Goal: Find specific page/section: Find specific page/section

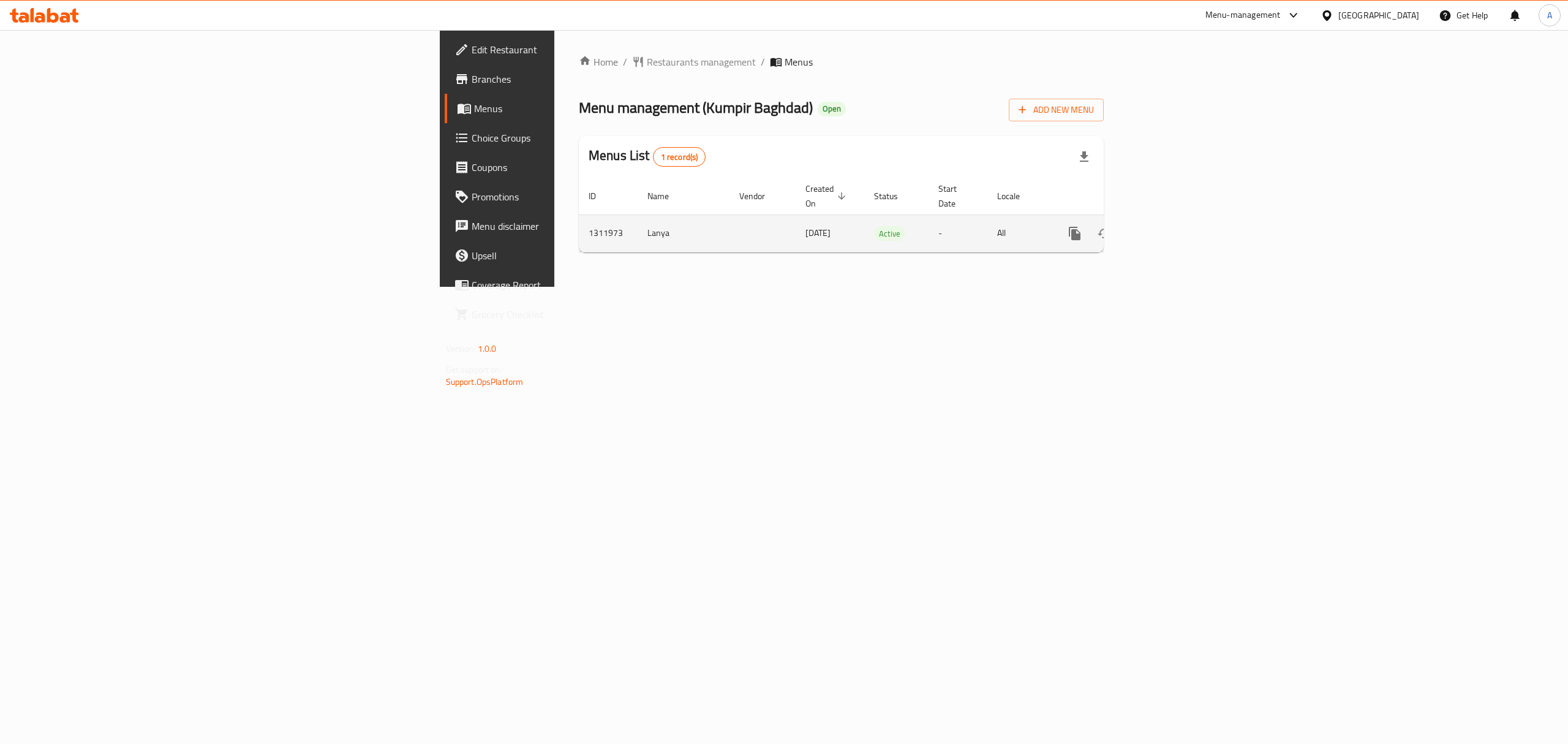
click at [1171, 226] on icon "enhanced table" at bounding box center [1164, 234] width 15 height 15
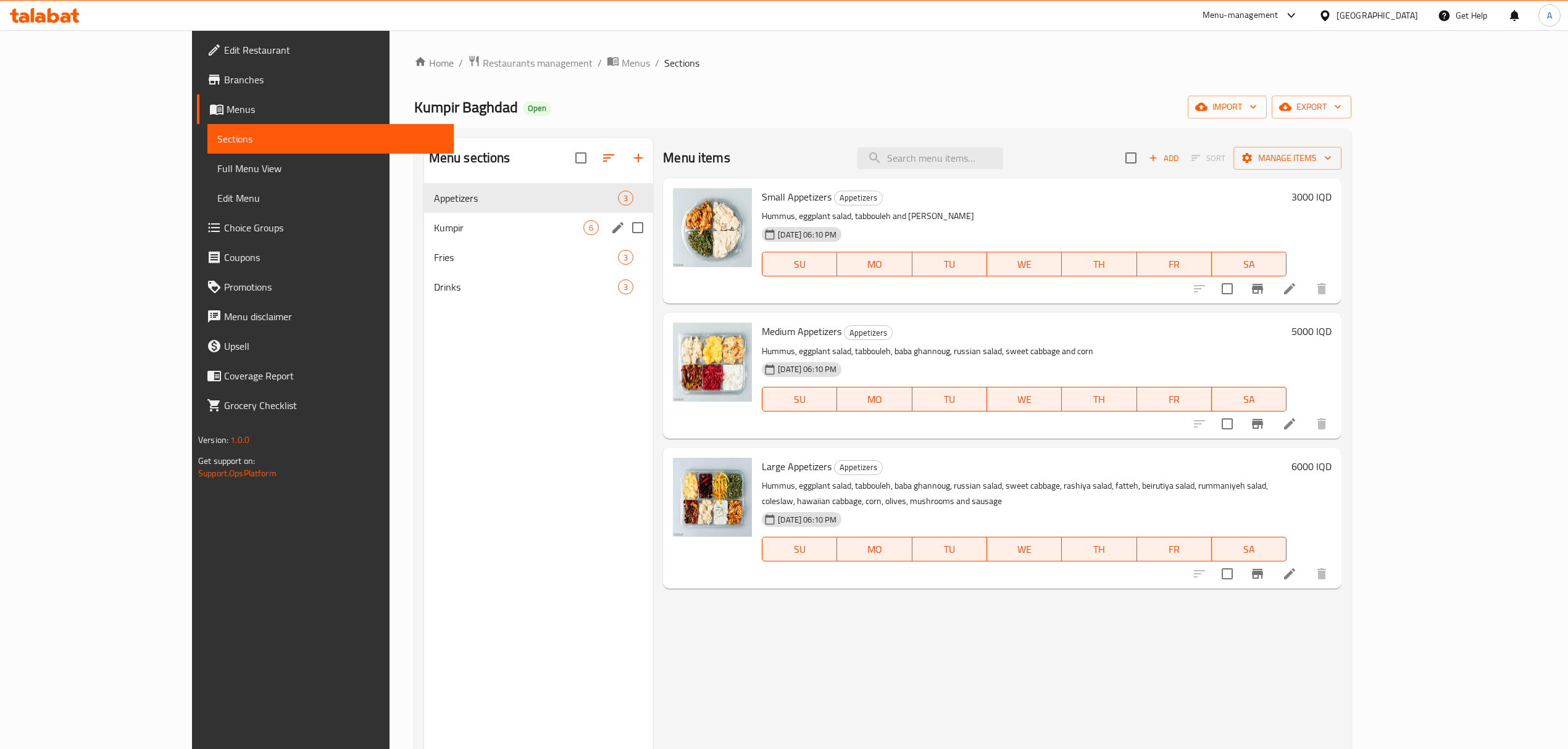
click at [424, 238] on div "Kumpir 6" at bounding box center [539, 228] width 230 height 30
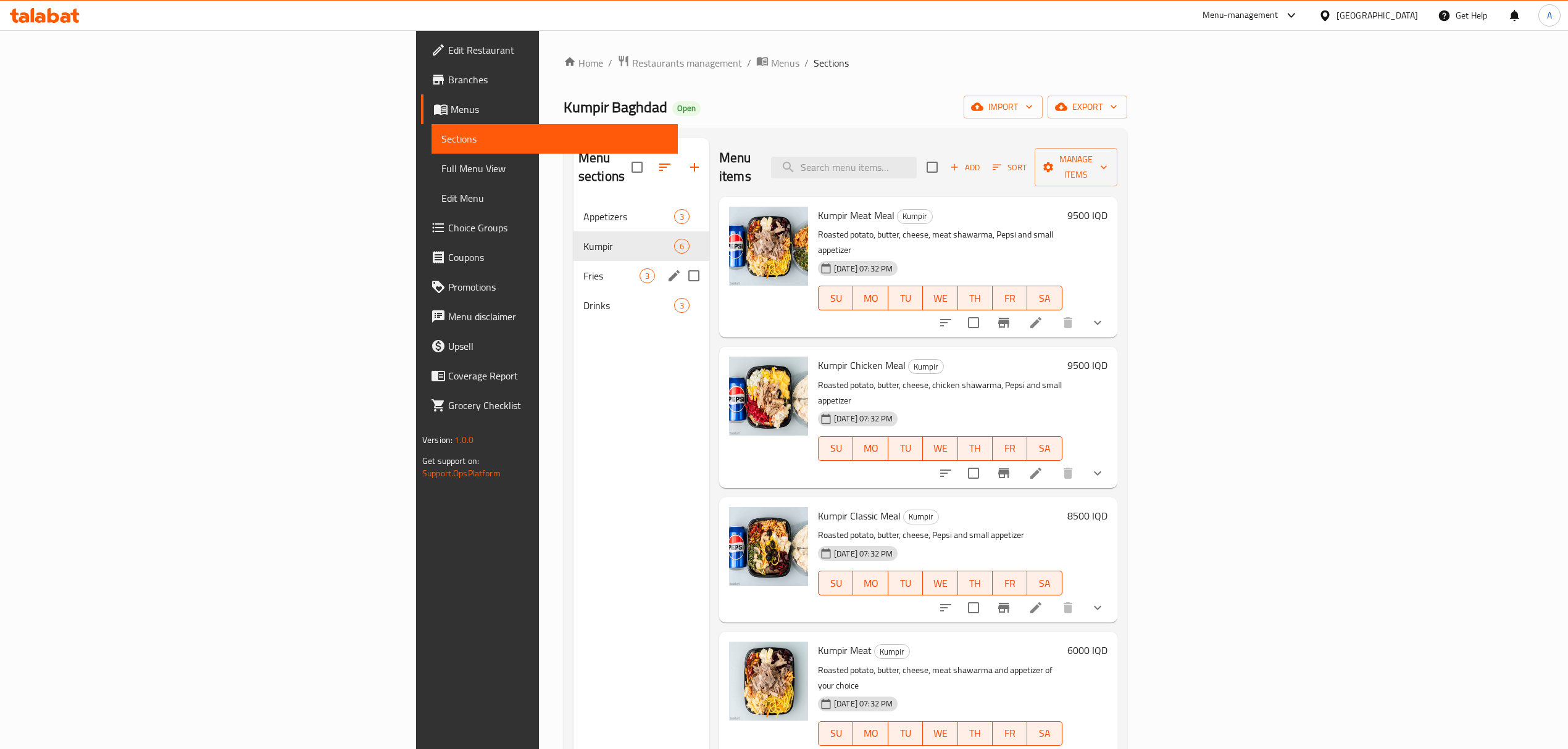
click at [574, 261] on div "Fries 3" at bounding box center [642, 276] width 136 height 30
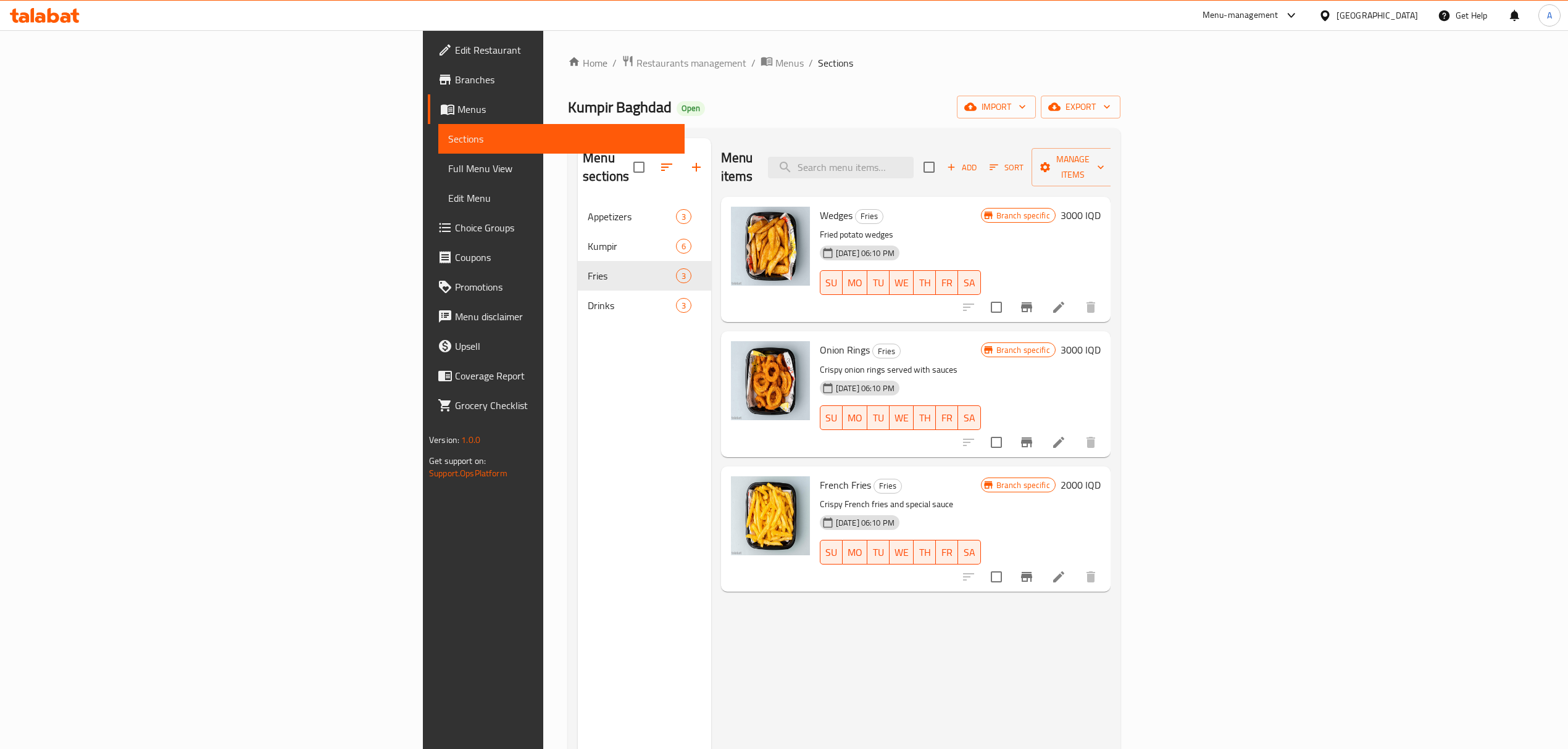
click at [578, 327] on div "Menu sections Appetizers 3 Kumpir 6 Fries 3 Drinks 3" at bounding box center [645, 513] width 133 height 749
click at [588, 298] on span "Drinks" at bounding box center [632, 305] width 88 height 15
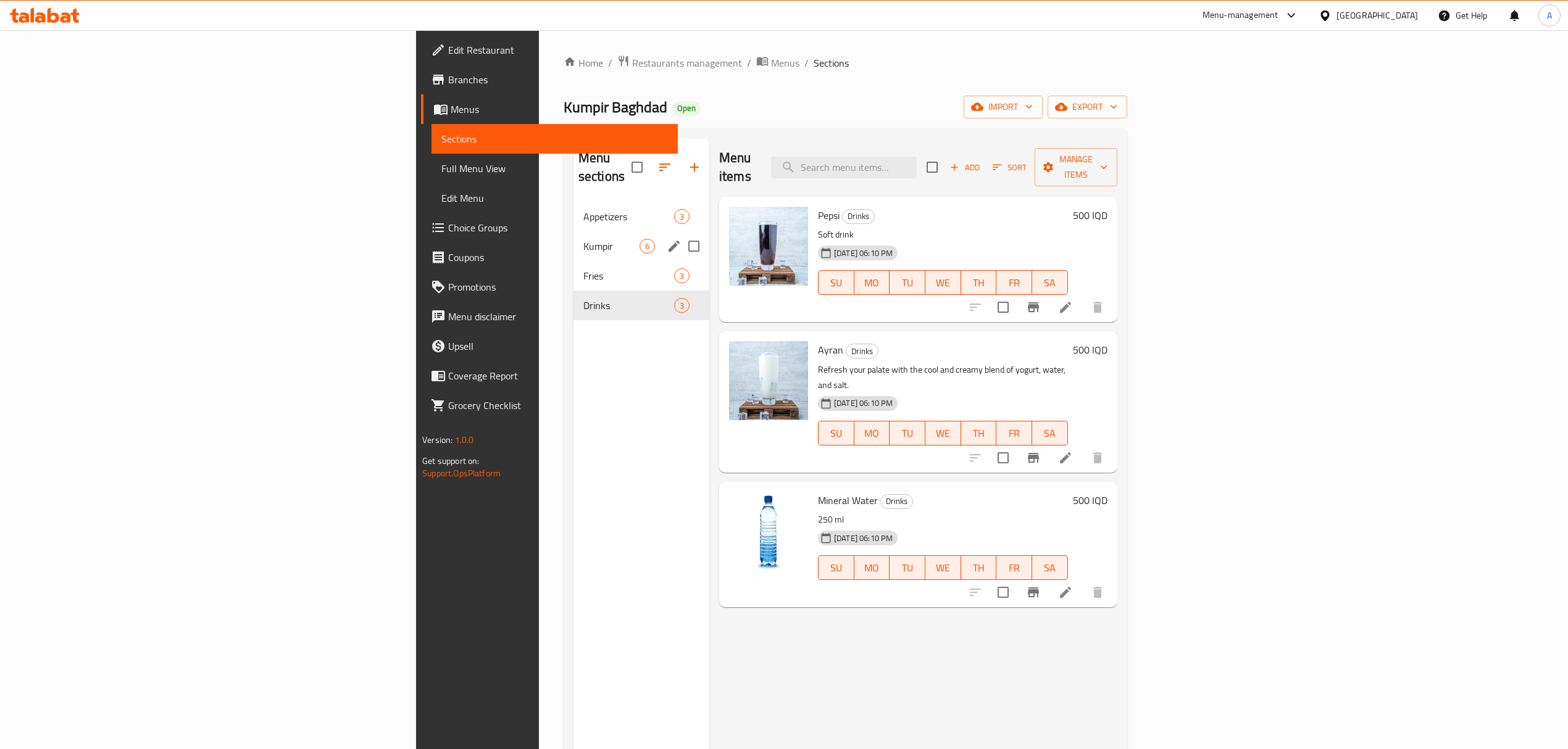
click at [574, 231] on div "Kumpir 6" at bounding box center [642, 246] width 136 height 30
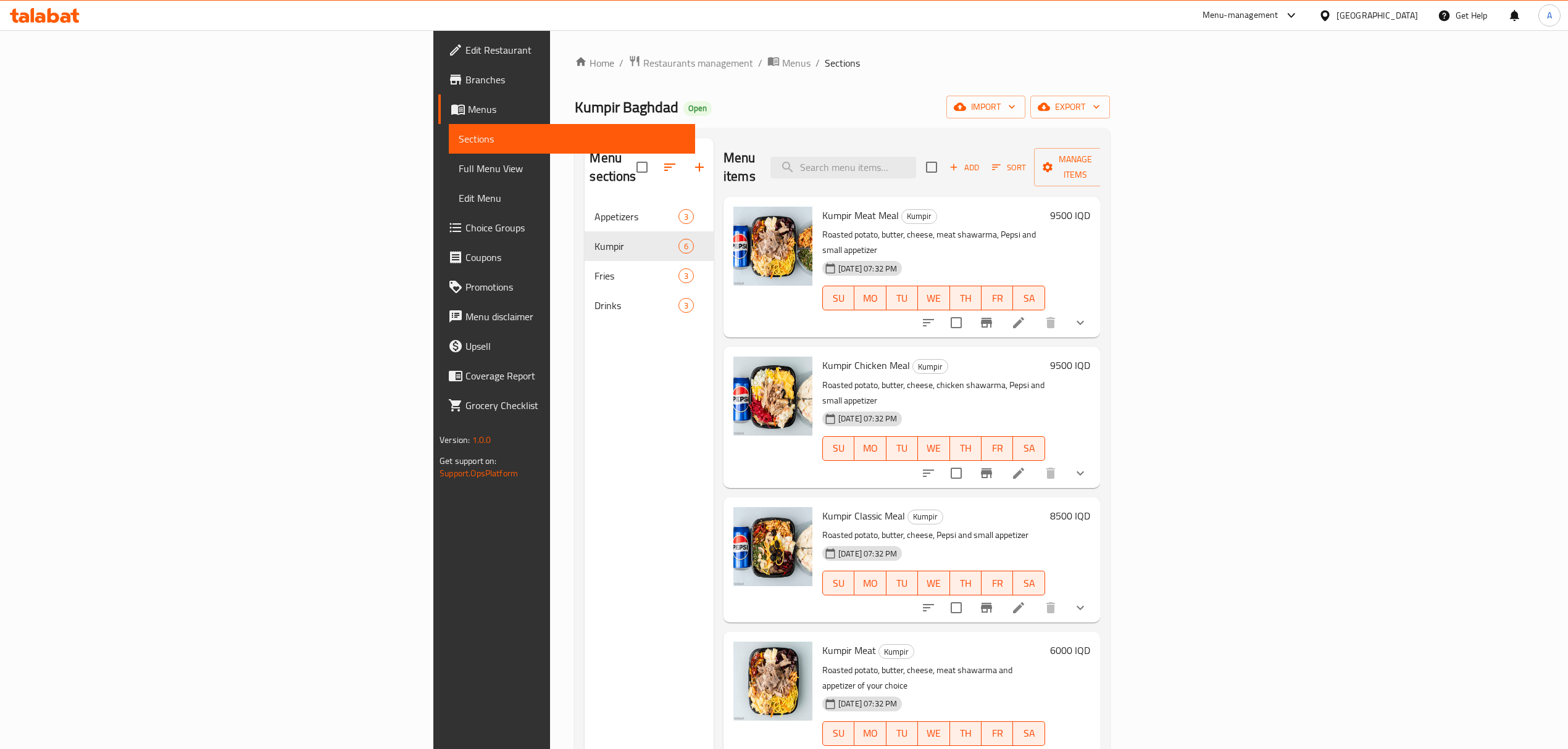
click at [575, 81] on div "Home / Restaurants management / Menus / Sections Kumpir Baghdad Open import exp…" at bounding box center [842, 476] width 534 height 842
click at [782, 64] on span "Menus" at bounding box center [796, 63] width 28 height 15
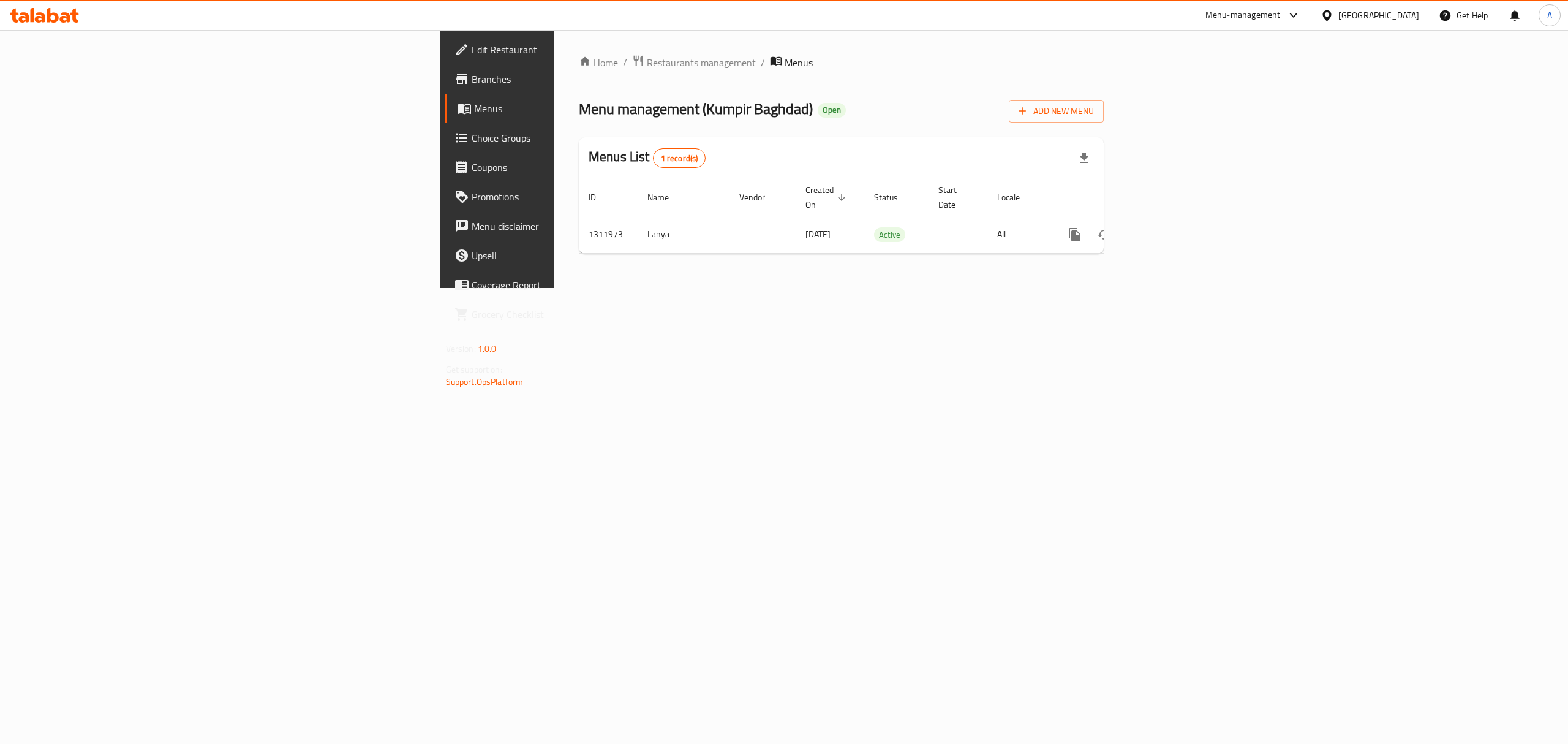
click at [555, 45] on div "Home / Restaurants management / Menus Menu management ( Kumpir Baghdad ) Open A…" at bounding box center [842, 159] width 574 height 258
click at [647, 60] on span "Restaurants management" at bounding box center [701, 62] width 109 height 15
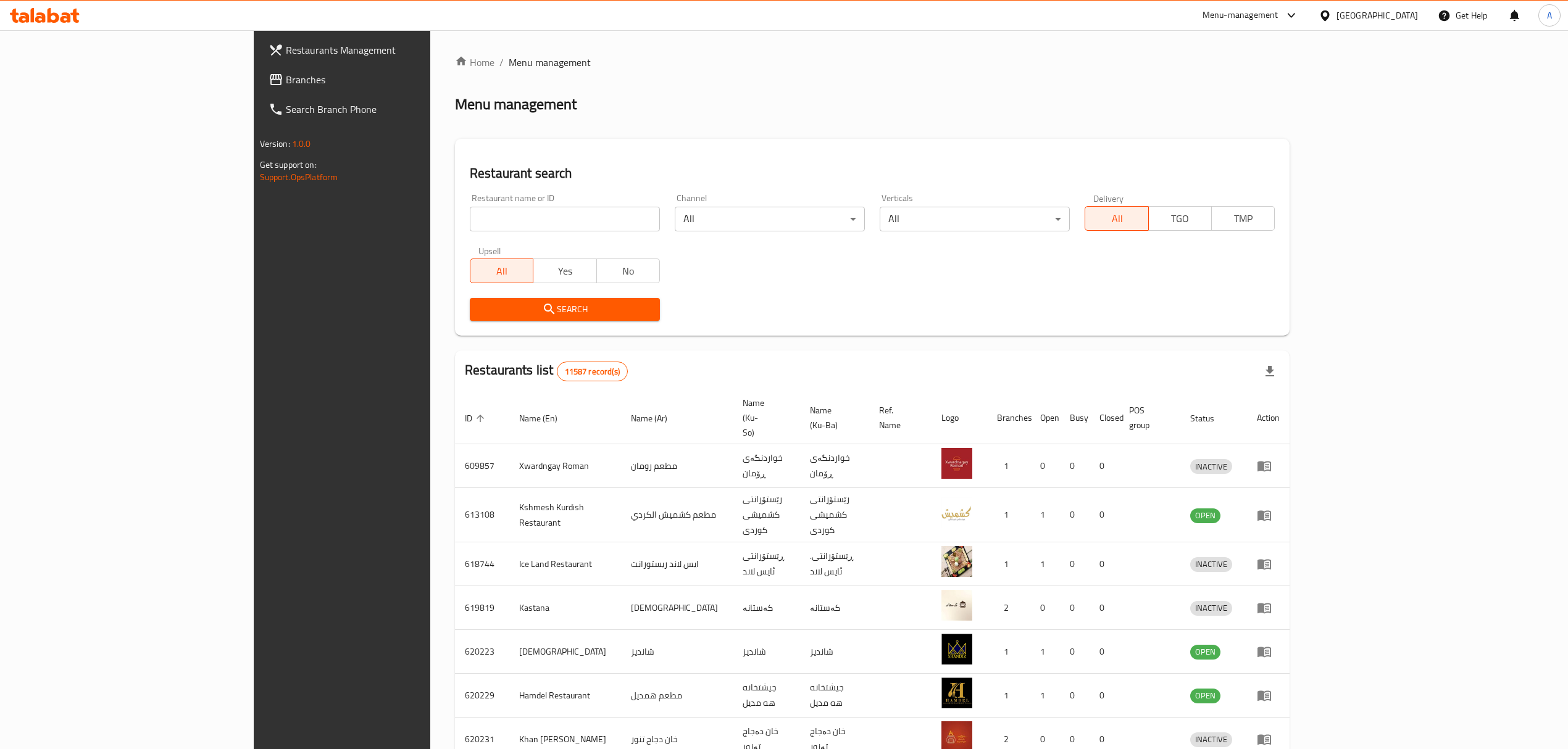
click at [470, 222] on input "search" at bounding box center [565, 219] width 190 height 25
type input "Kumpir istanbul"
click button "Search" at bounding box center [565, 309] width 190 height 23
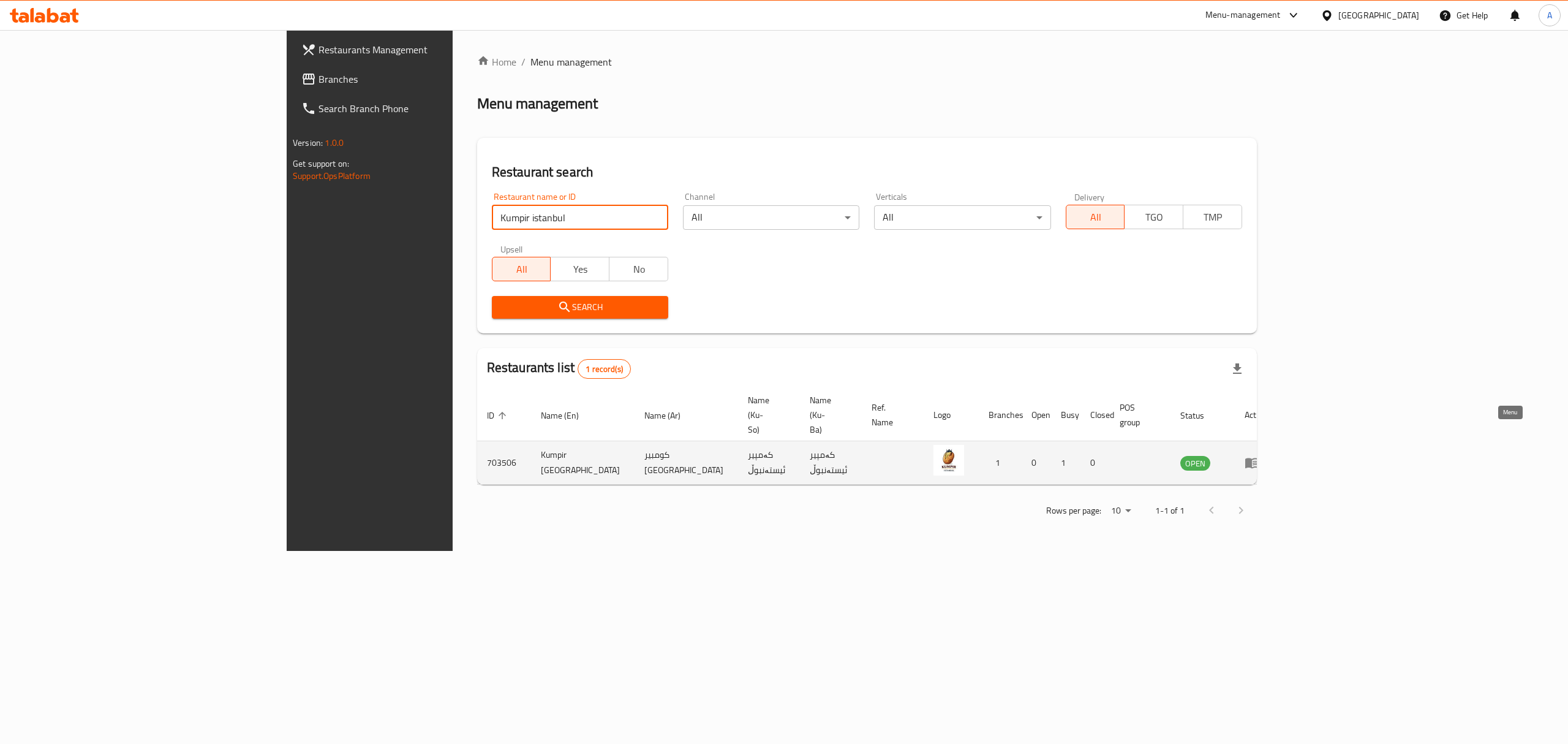
click at [1258, 461] on icon "enhanced table" at bounding box center [1254, 464] width 4 height 5
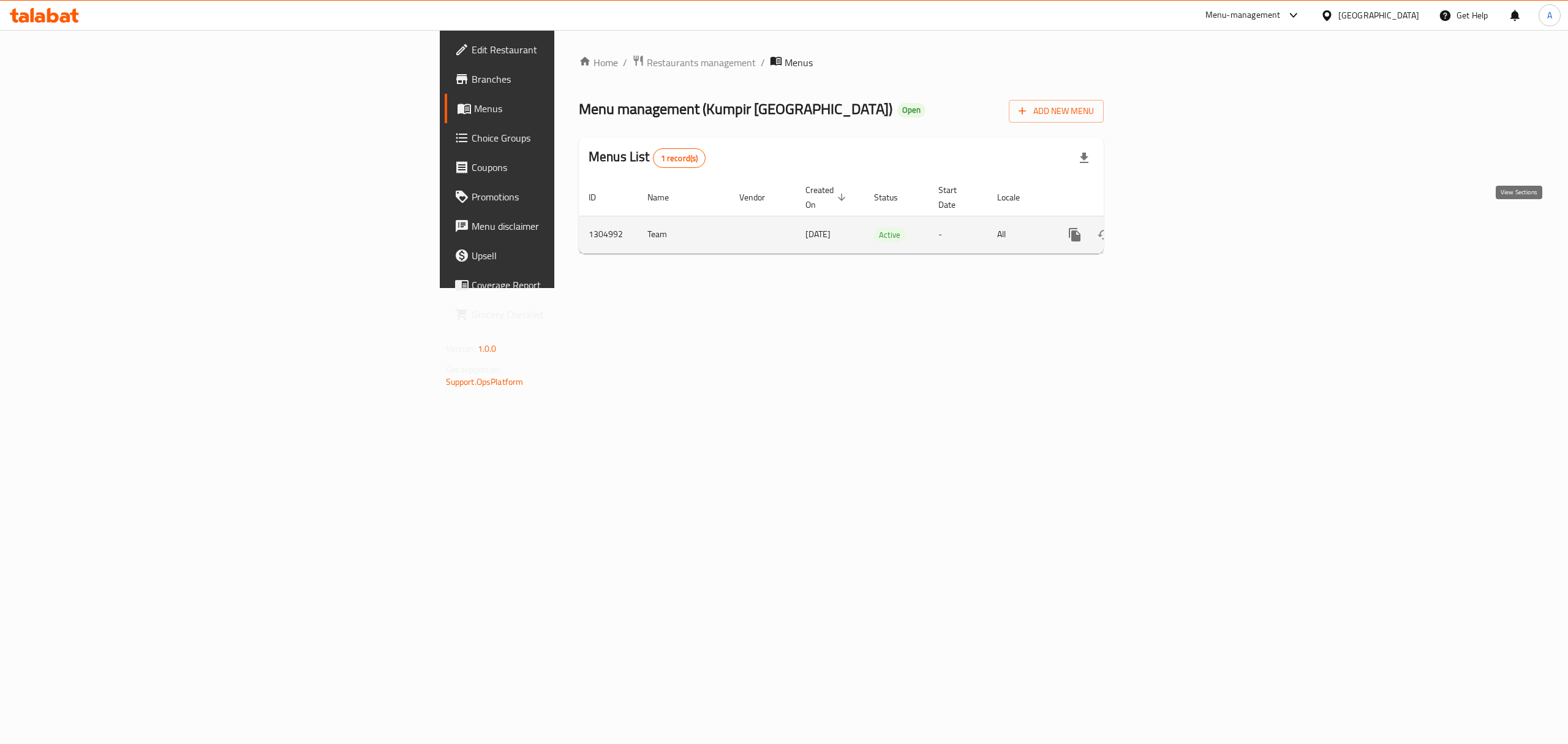
click at [1171, 227] on icon "enhanced table" at bounding box center [1164, 235] width 15 height 15
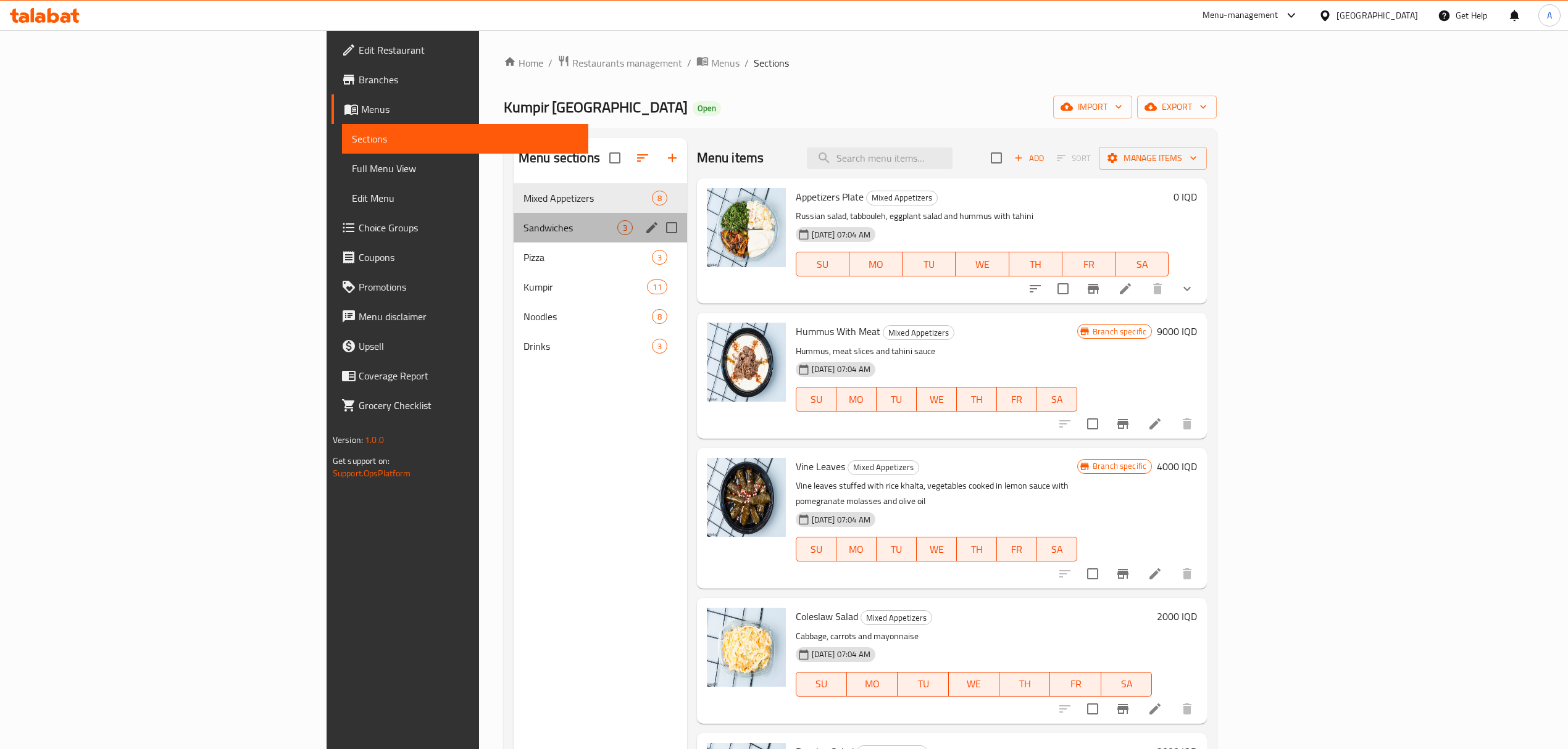
click at [514, 240] on div "Sandwiches 3" at bounding box center [600, 228] width 174 height 30
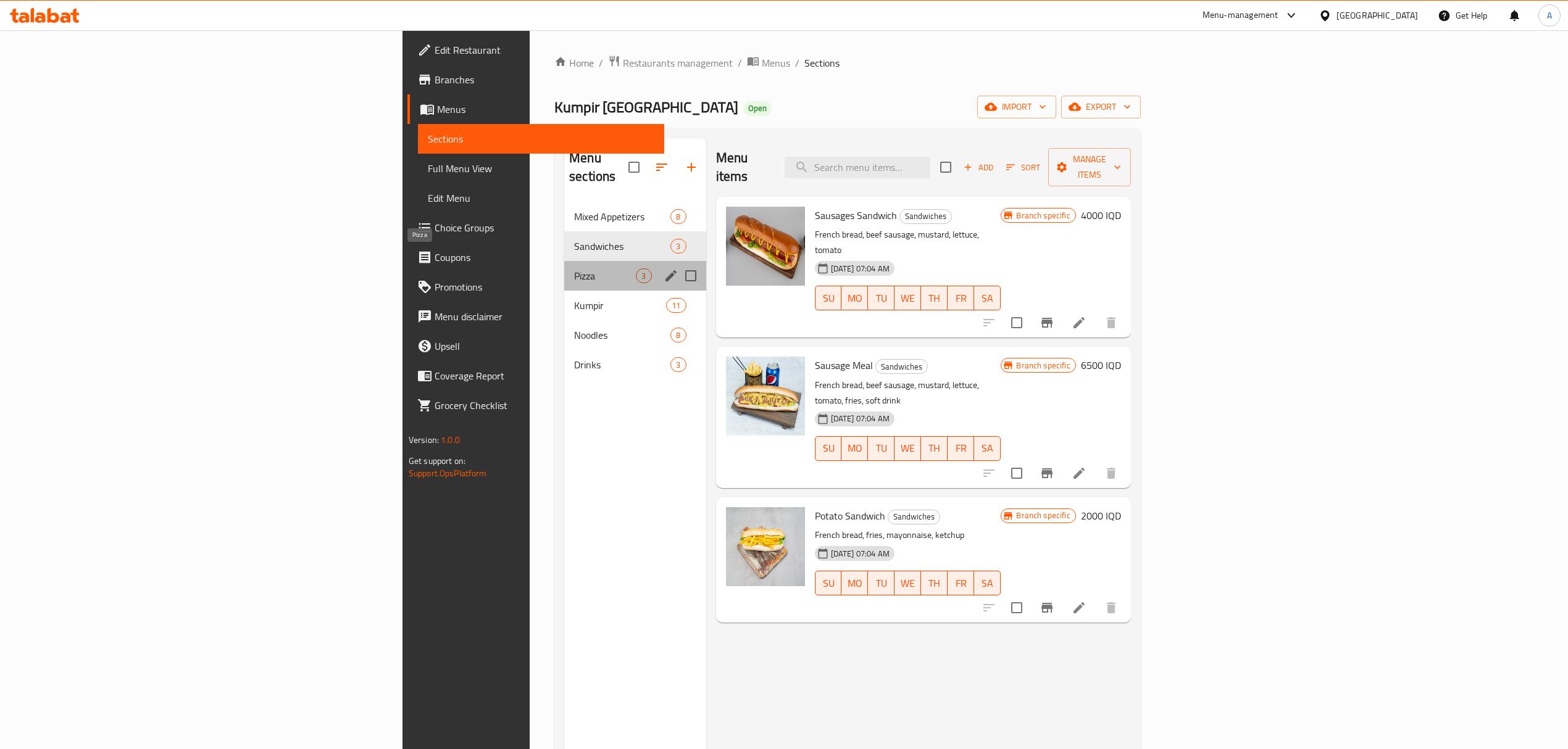
click at [574, 268] on span "Pizza" at bounding box center [604, 276] width 62 height 15
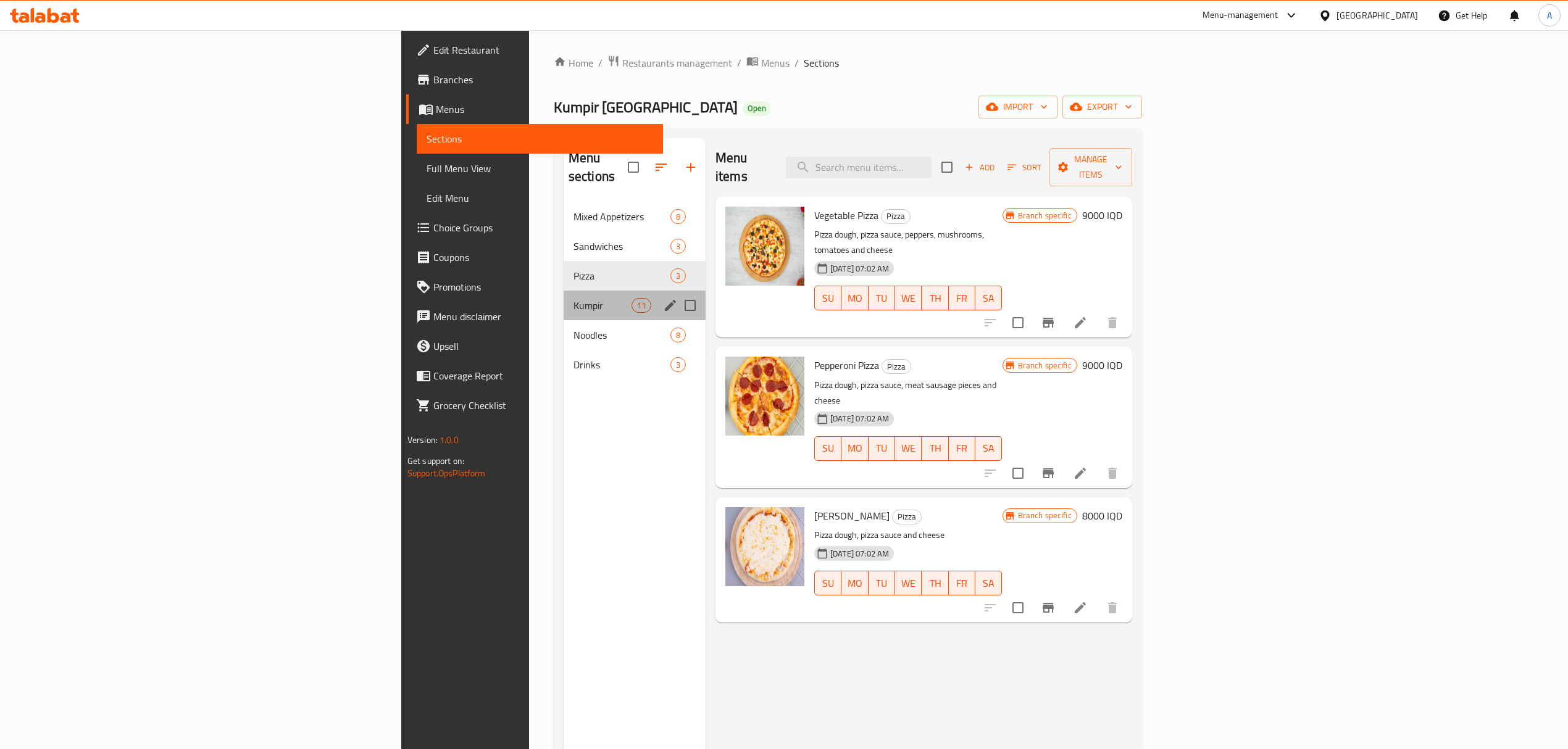
click at [564, 291] on div "Kumpir 11" at bounding box center [635, 305] width 142 height 30
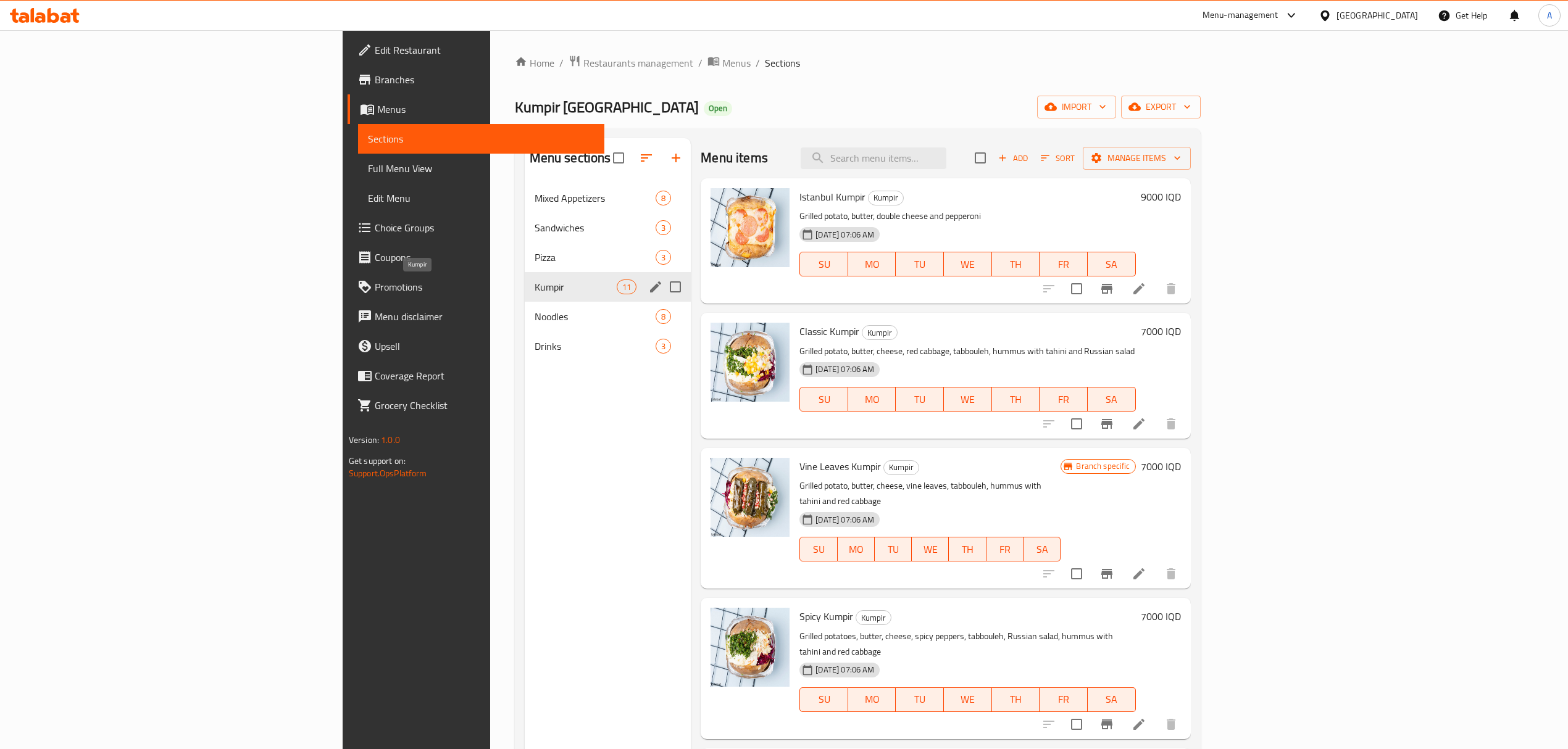
click at [534, 292] on span "Kumpir" at bounding box center [576, 287] width 82 height 15
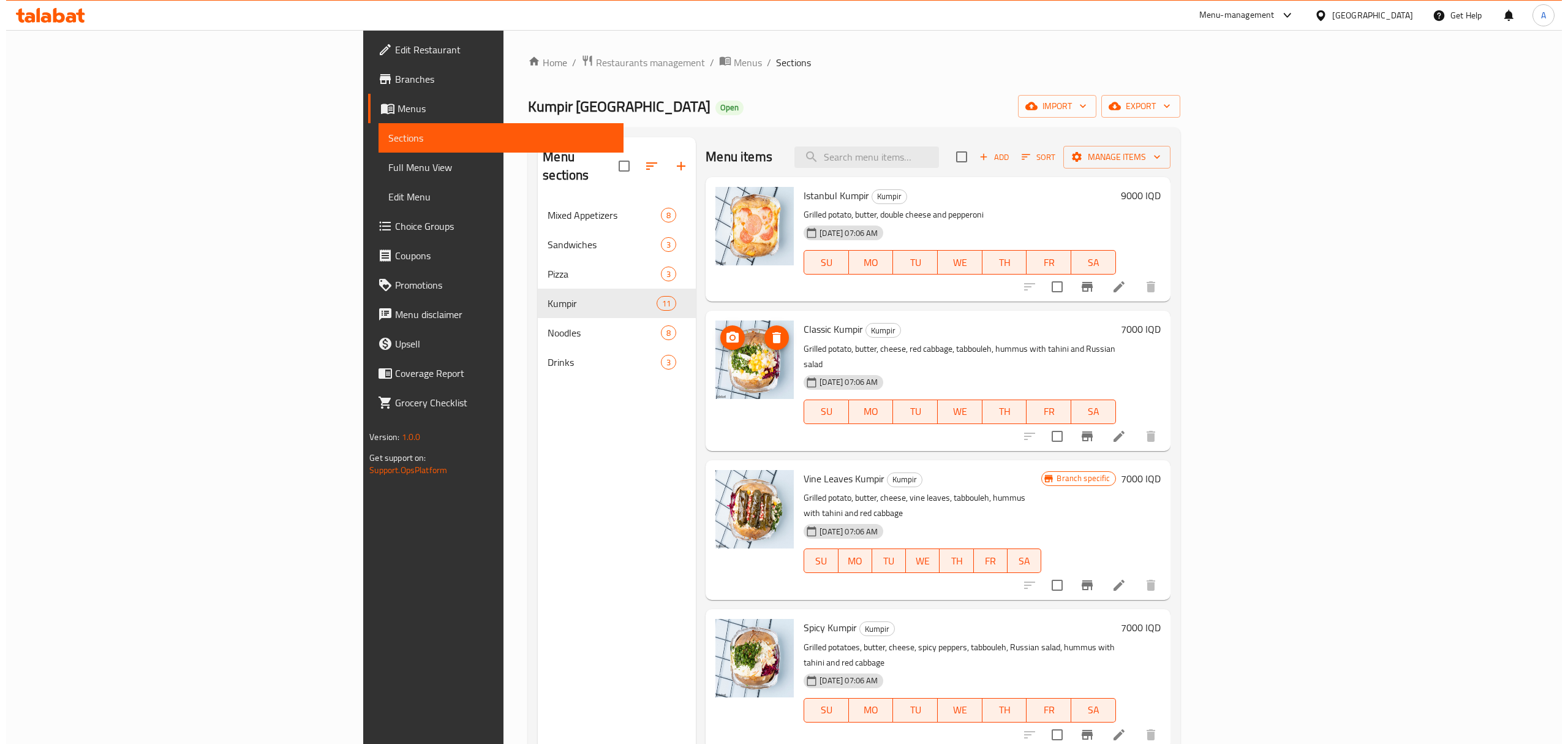
scroll to position [245, 0]
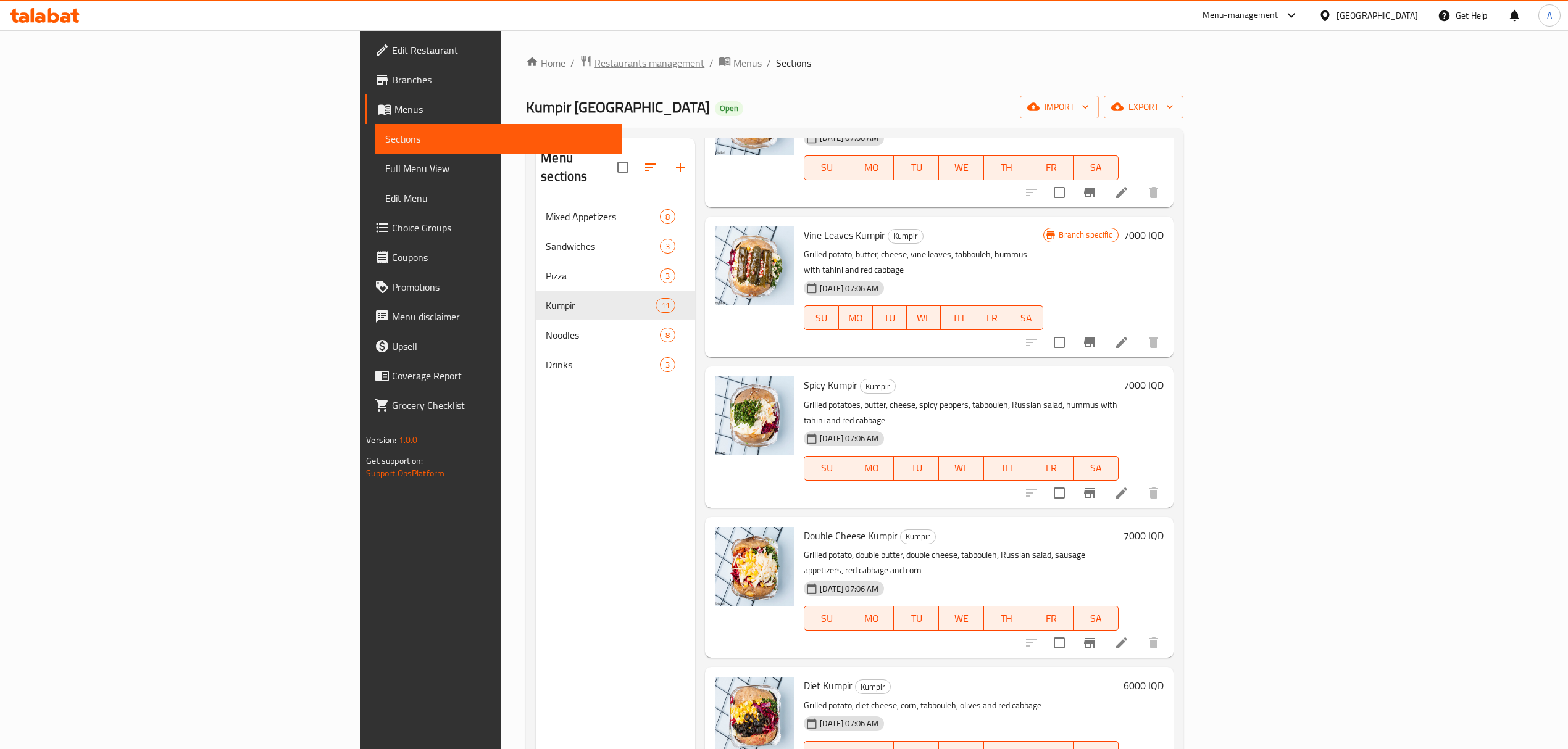
click at [595, 55] on span "Restaurants management" at bounding box center [649, 63] width 110 height 15
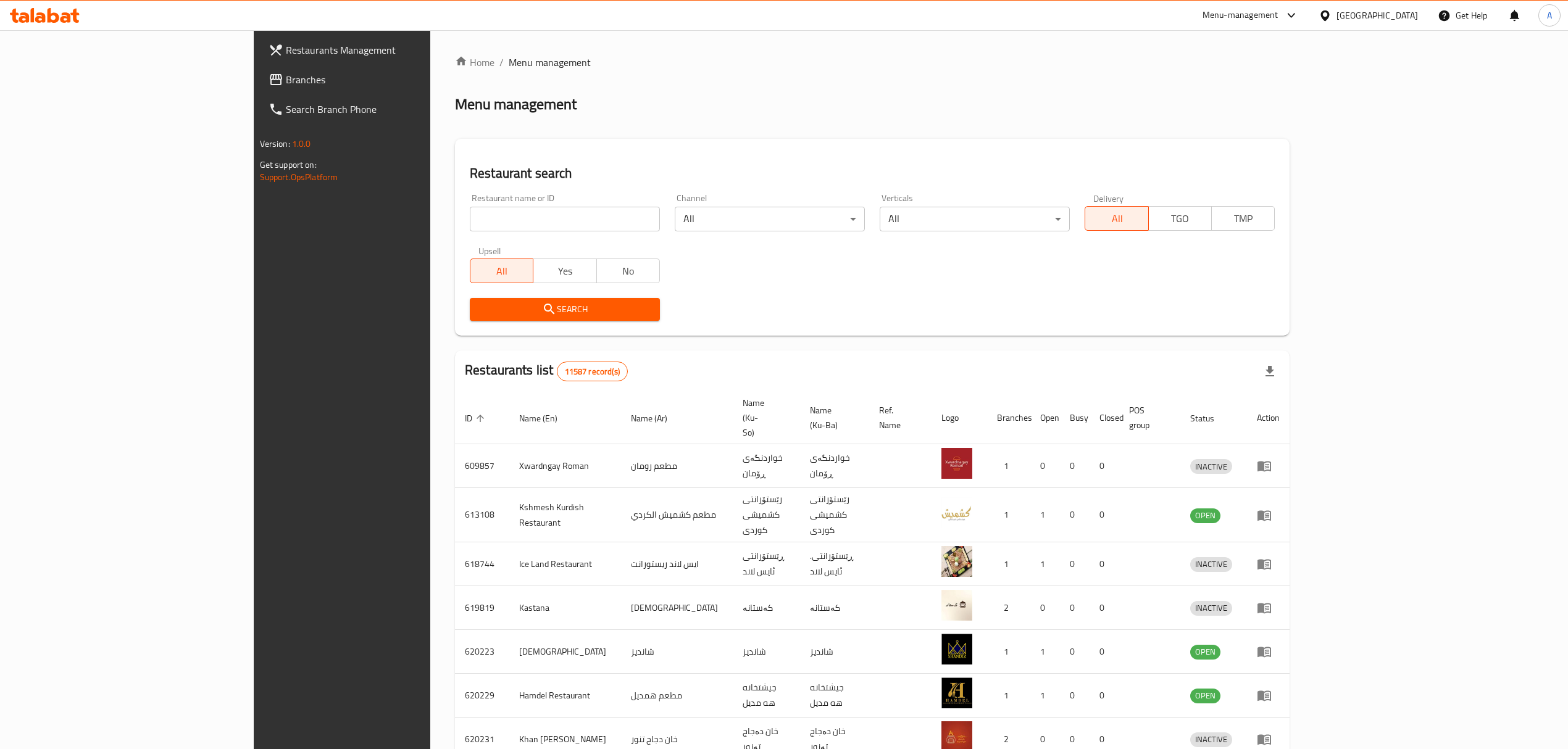
click at [463, 232] on div "Restaurant name or ID Restaurant name or ID" at bounding box center [565, 212] width 205 height 53
click at [470, 216] on input "search" at bounding box center [565, 219] width 190 height 25
click at [455, 149] on div "Restaurant search Restaurant name or ID Restaurant name or ID Channel All ​ Ver…" at bounding box center [873, 237] width 835 height 197
click at [470, 225] on input "search" at bounding box center [565, 219] width 190 height 25
type input "ملك الكومبير"
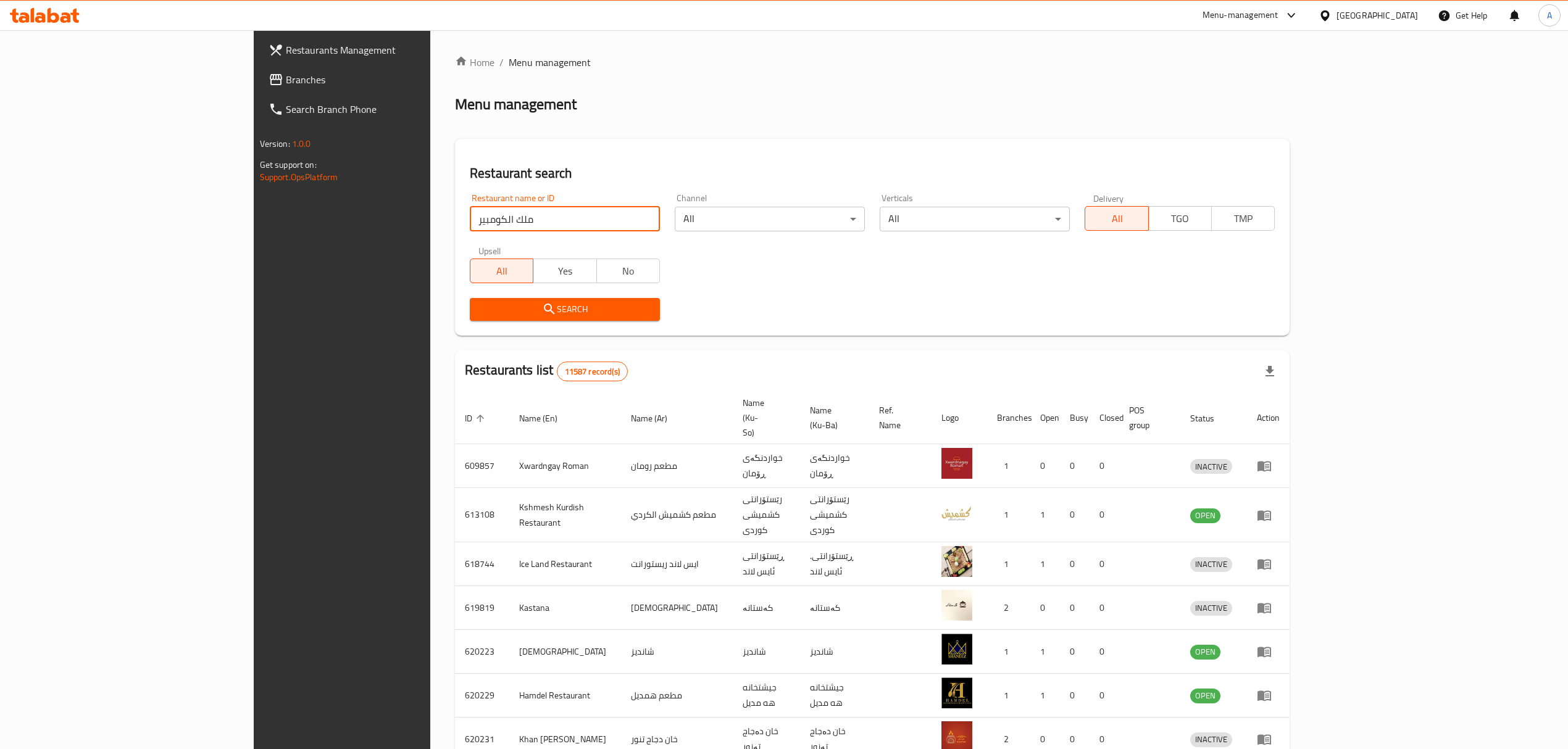
click button "Search" at bounding box center [565, 309] width 190 height 23
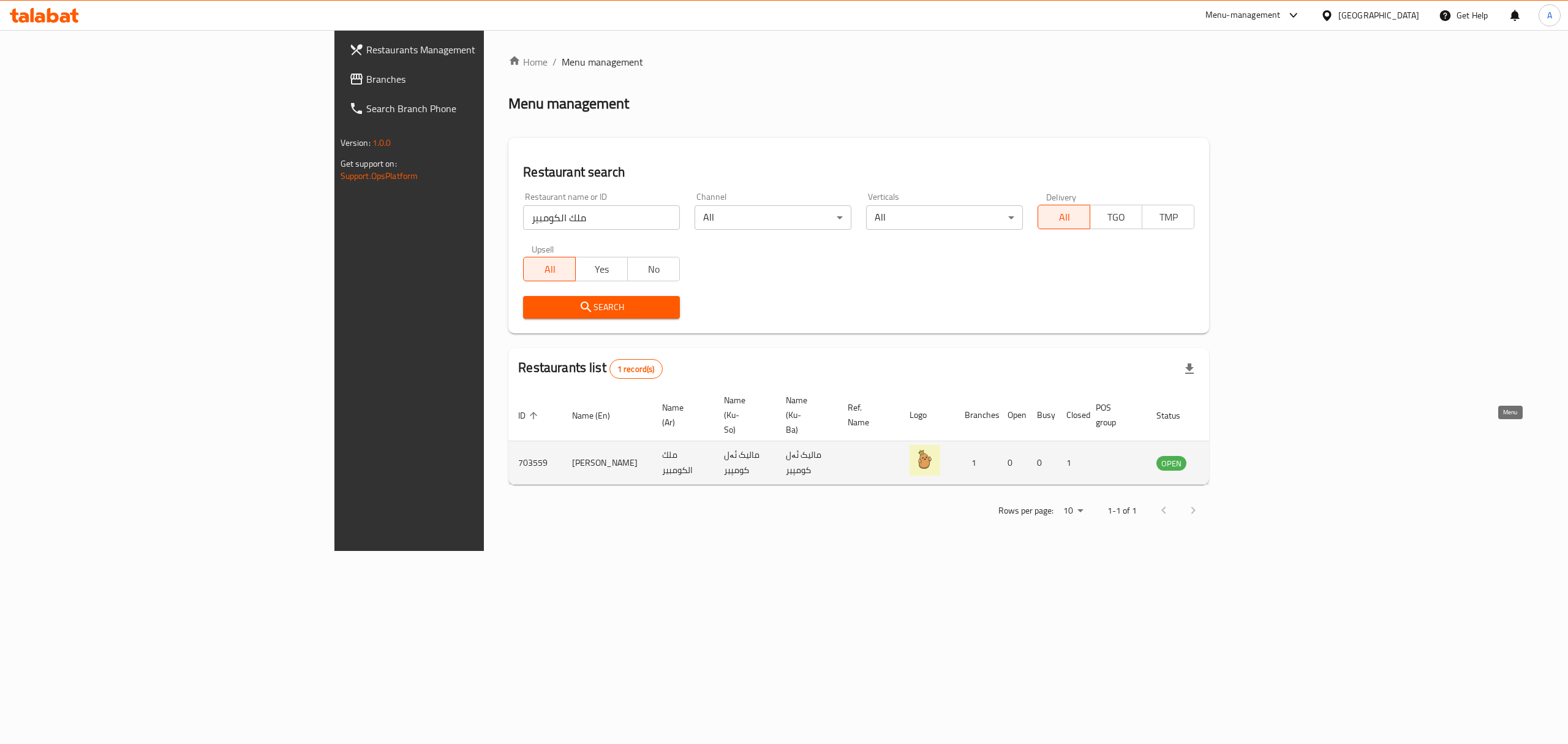
click at [1235, 455] on icon "enhanced table" at bounding box center [1228, 463] width 15 height 15
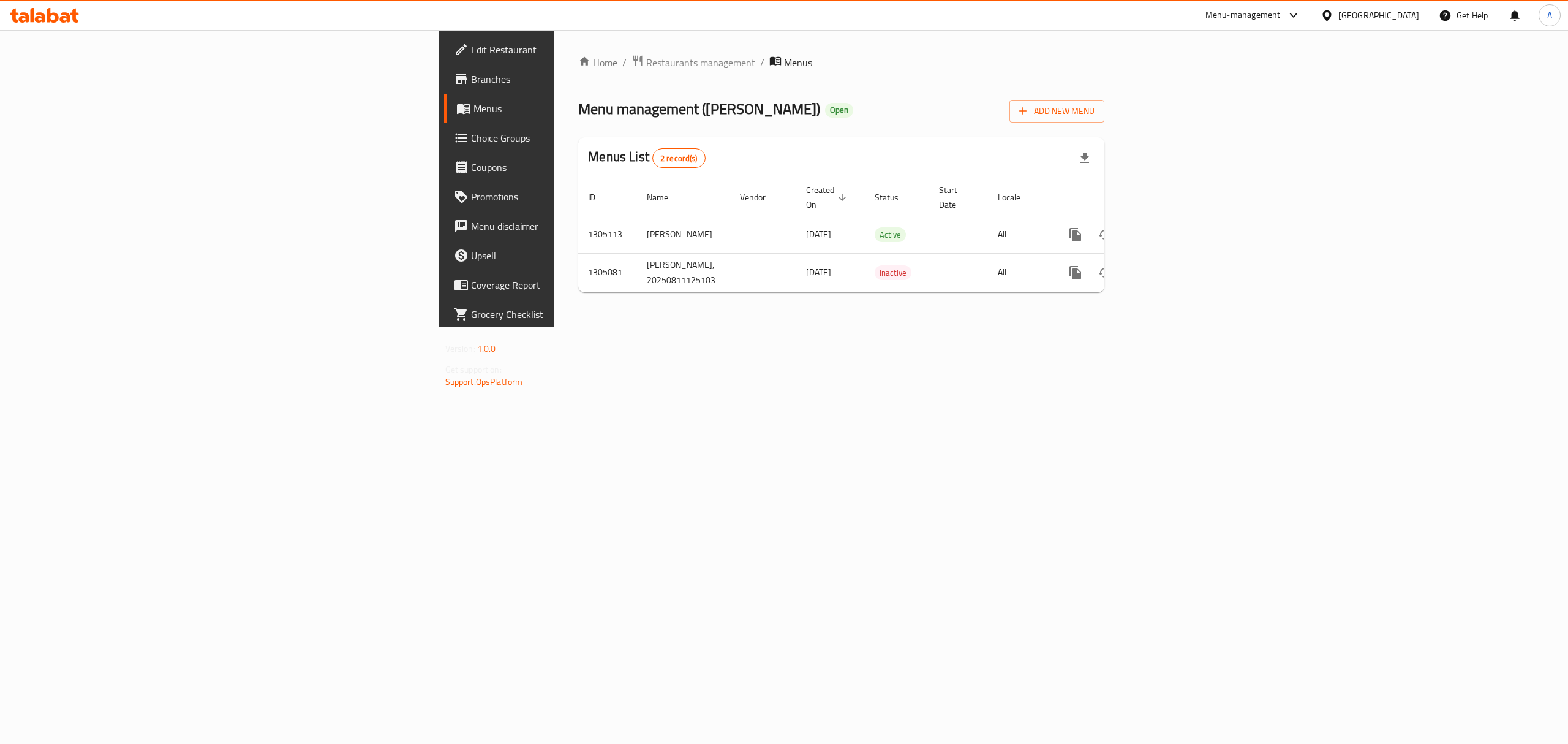
click at [471, 83] on span "Branches" at bounding box center [582, 79] width 221 height 15
